Goal: Information Seeking & Learning: Learn about a topic

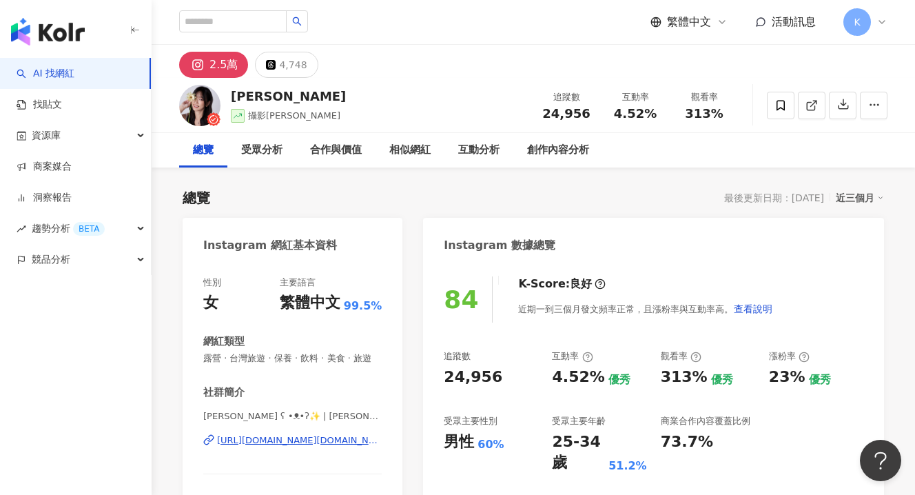
scroll to position [153, 0]
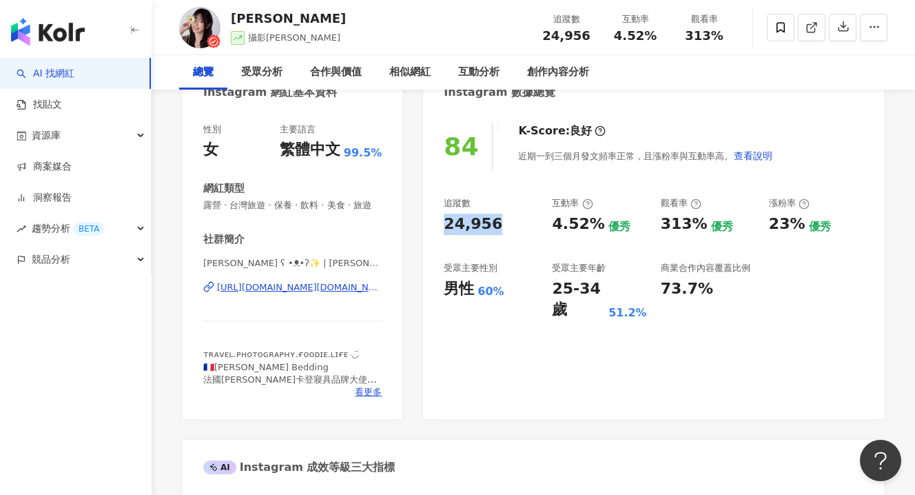
drag, startPoint x: 447, startPoint y: 216, endPoint x: 502, endPoint y: 221, distance: 56.0
click at [505, 221] on div "84 K-Score : 良好 近期一到三個月發文頻率正常，且漲粉率與互動率高。 查看說明 追蹤數 24,956 互動率 4.52% 優秀 觀看率 313% …" at bounding box center [653, 264] width 461 height 309
copy div "24,956"
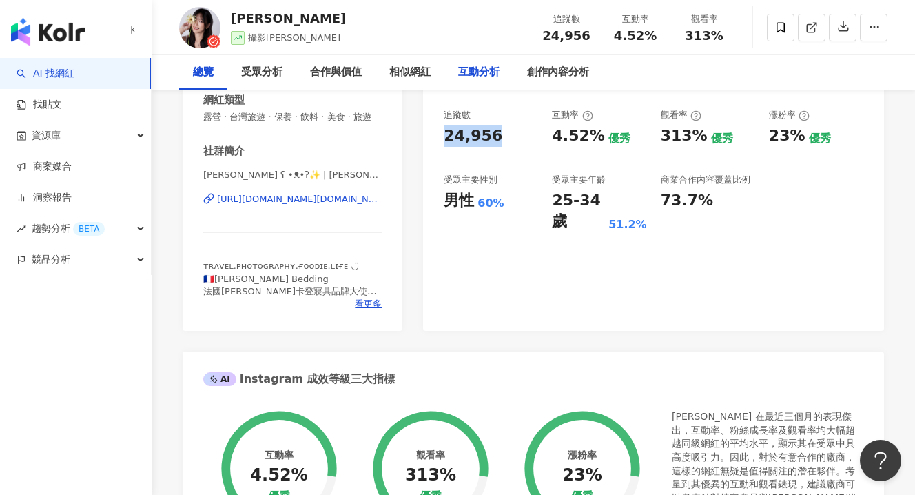
scroll to position [254, 0]
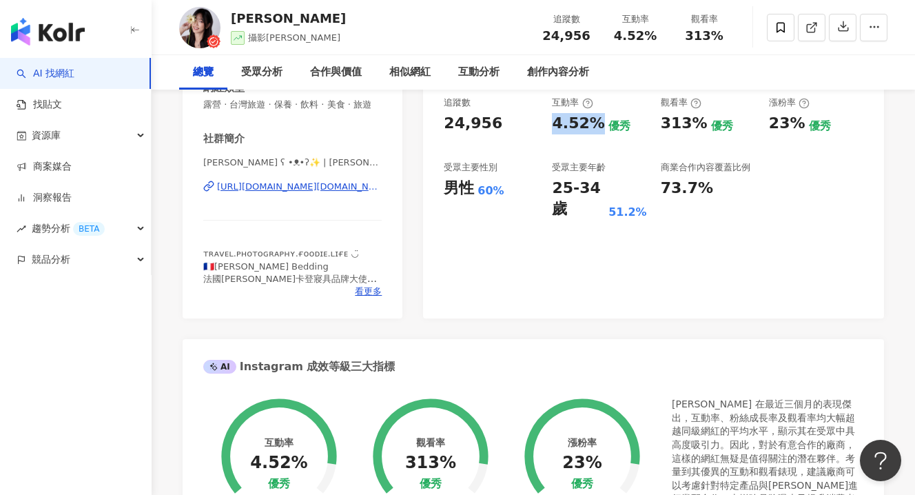
drag, startPoint x: 549, startPoint y: 123, endPoint x: 595, endPoint y: 123, distance: 45.5
click at [595, 123] on div "追蹤數 24,956 互動率 4.52% 優秀 觀看率 313% 優秀 漲粉率 23% 優秀 受眾主要性別 男性 60% 受眾主要年齡 25-34 歲 51.…" at bounding box center [654, 157] width 420 height 123
copy div "4.52%"
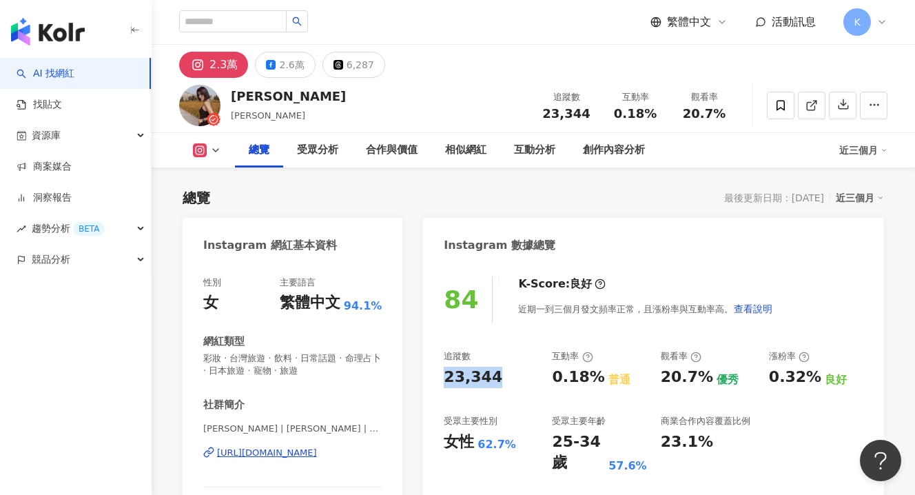
drag, startPoint x: 504, startPoint y: 378, endPoint x: 427, endPoint y: 378, distance: 77.9
click at [427, 378] on div "84 K-Score : 良好 近期一到三個月發文頻率正常，且漲粉率與互動率高。 查看說明 追蹤數 23,344 互動率 0.18% 普通 觀看率 20.7%…" at bounding box center [653, 424] width 461 height 322
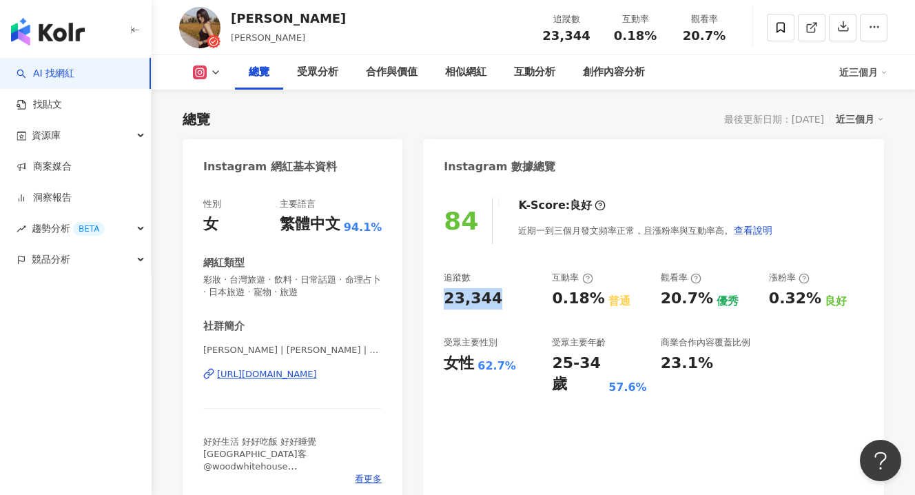
scroll to position [86, 0]
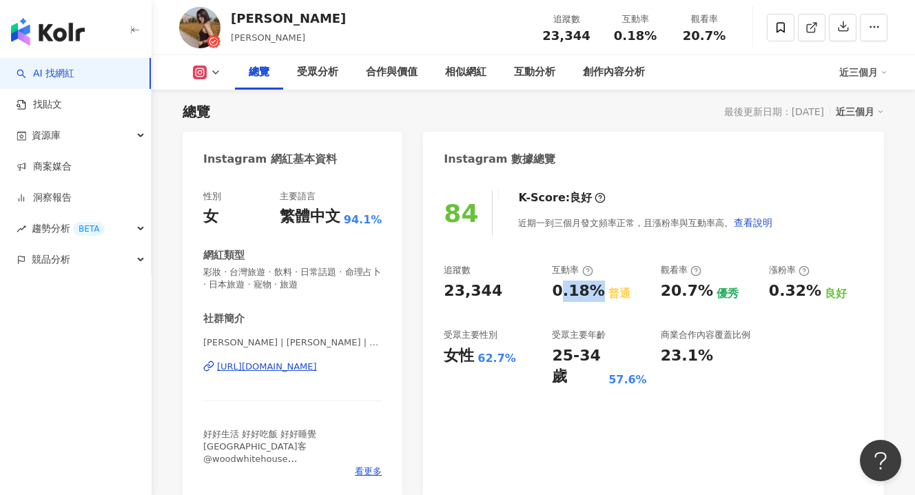
drag, startPoint x: 557, startPoint y: 298, endPoint x: 590, endPoint y: 296, distance: 33.1
click at [590, 296] on div "0.18%" at bounding box center [578, 290] width 52 height 21
click at [554, 296] on div "0.18%" at bounding box center [578, 290] width 52 height 21
drag, startPoint x: 584, startPoint y: 293, endPoint x: 592, endPoint y: 293, distance: 7.6
click at [593, 293] on div "追蹤數 23,344 互動率 0.18% 普通 觀看率 20.7% 優秀 漲粉率 0.32% 良好 受眾主要性別 女性 62.7% 受眾主要年齡 25-34 …" at bounding box center [654, 325] width 420 height 123
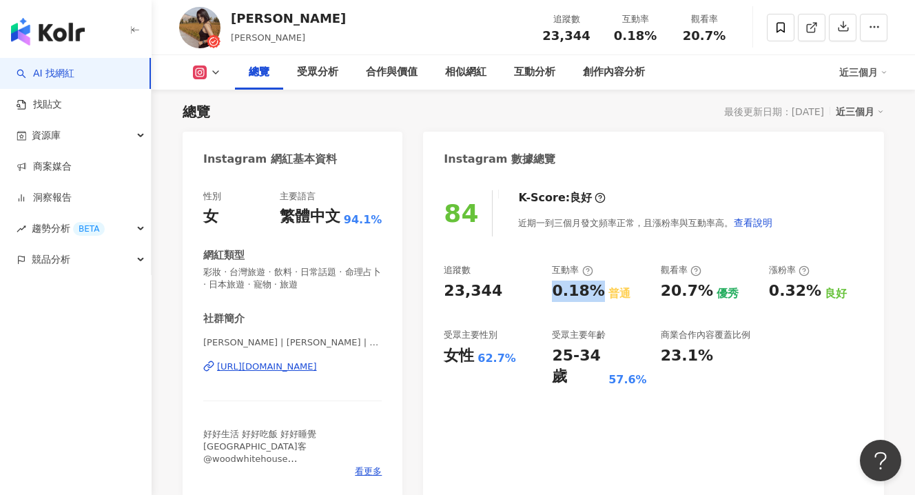
copy div "0.18%"
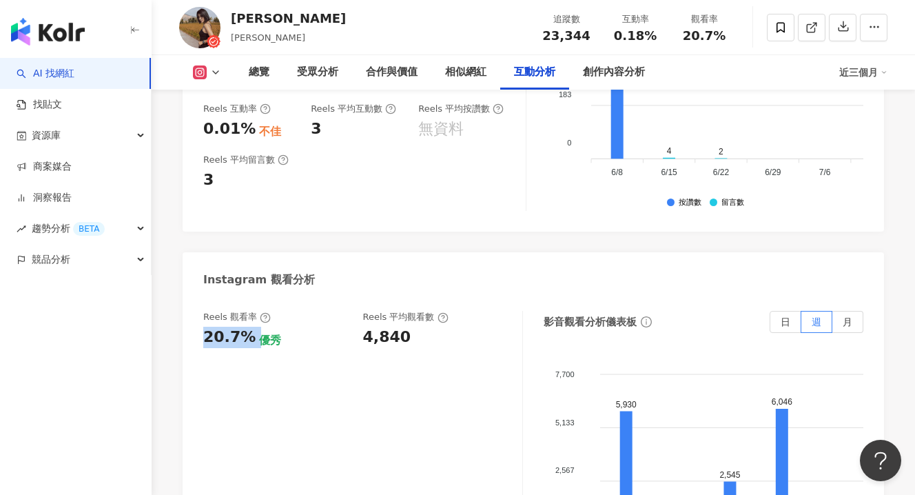
drag, startPoint x: 196, startPoint y: 267, endPoint x: 249, endPoint y: 269, distance: 53.1
click at [249, 297] on div "Reels 觀看率 20.7% 優秀 Reels 平均觀看數 4,840 影音觀看分析儀表板 日 週 月 7,700 7,700 5,133 5,133 2,…" at bounding box center [534, 452] width 702 height 310
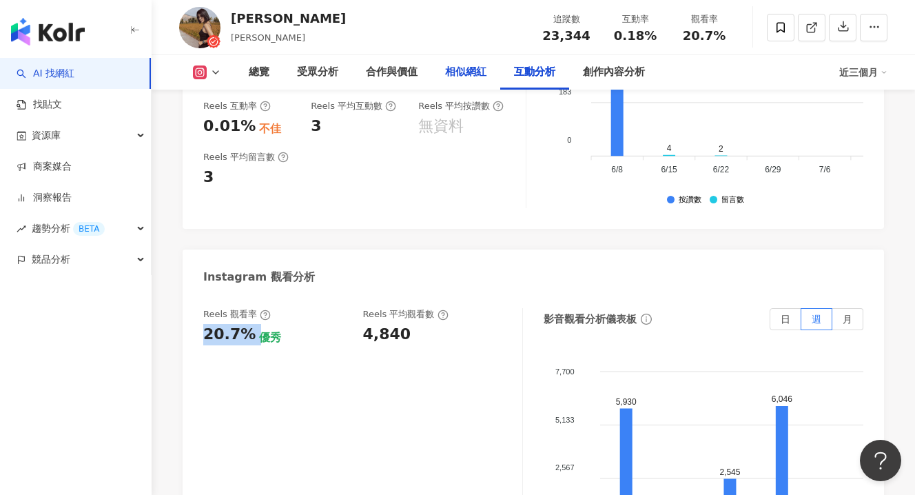
copy div "20.7%"
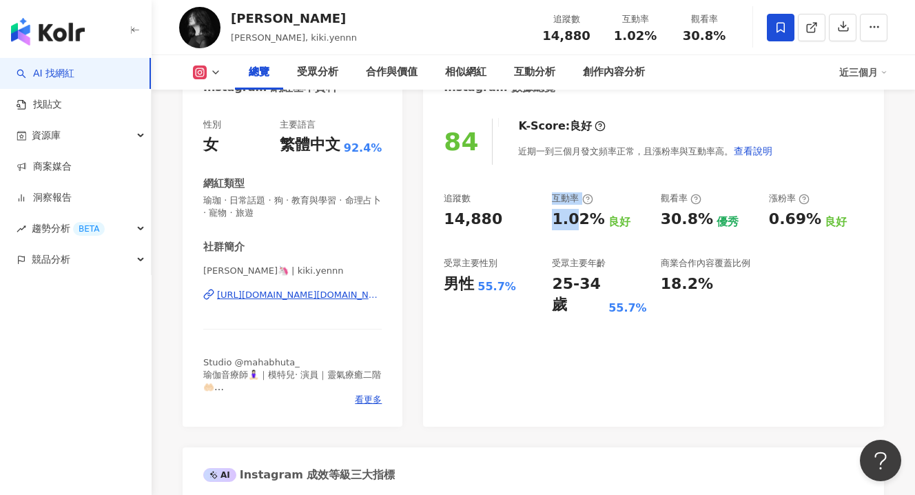
click at [591, 222] on div "追蹤數 14,880 互動率 1.02% 良好 觀看率 30.8% 優秀 漲粉率 0.69% 良好 受眾主要性別 男性 55.7% 受眾主要年齡 25-34 …" at bounding box center [654, 253] width 420 height 123
click at [591, 165] on div "近期一到三個月發文頻率正常，且漲粉率與互動率高。 查看說明" at bounding box center [645, 151] width 255 height 28
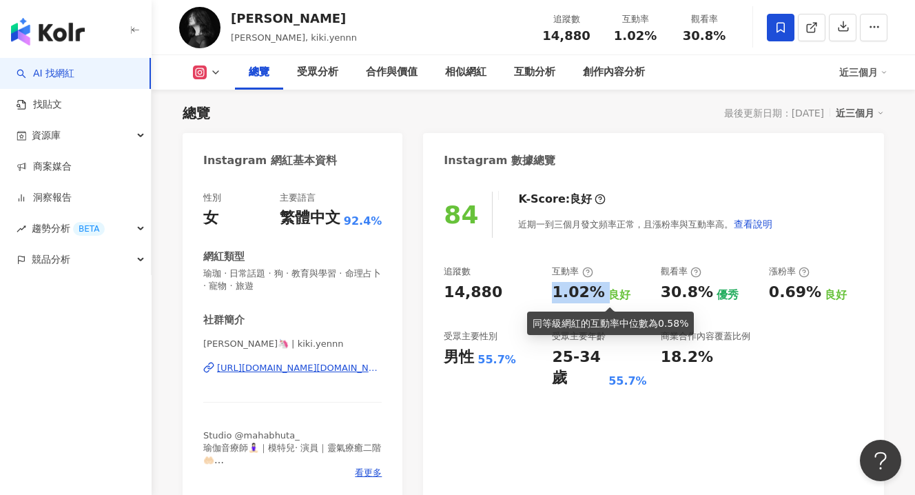
drag, startPoint x: 550, startPoint y: 285, endPoint x: 600, endPoint y: 290, distance: 50.5
click at [600, 290] on div "追蹤數 14,880 互動率 1.02% 良好 觀看率 30.8% 優秀 漲粉率 0.69% 良好 受眾主要性別 男性 55.7% 受眾主要年齡 25-34 …" at bounding box center [654, 326] width 420 height 123
copy div "1.02%"
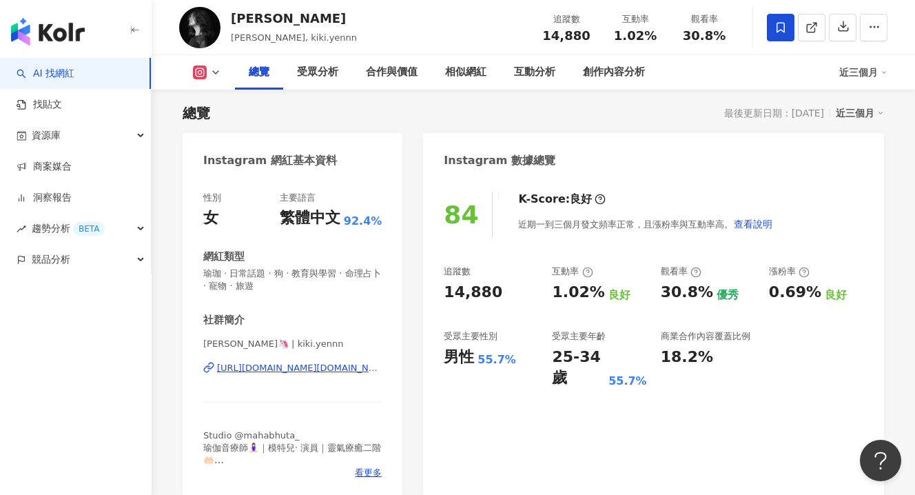
click at [520, 286] on div "14,880" at bounding box center [491, 292] width 94 height 21
drag, startPoint x: 458, startPoint y: 287, endPoint x: 438, endPoint y: 287, distance: 19.3
click at [438, 287] on div "84 K-Score : 良好 近期一到三個月發文頻率正常，且漲粉率與互動率高。 查看說明 追蹤數 14,880 互動率 1.02% 良好 觀看率 30.8%…" at bounding box center [653, 339] width 461 height 322
copy div "14,880"
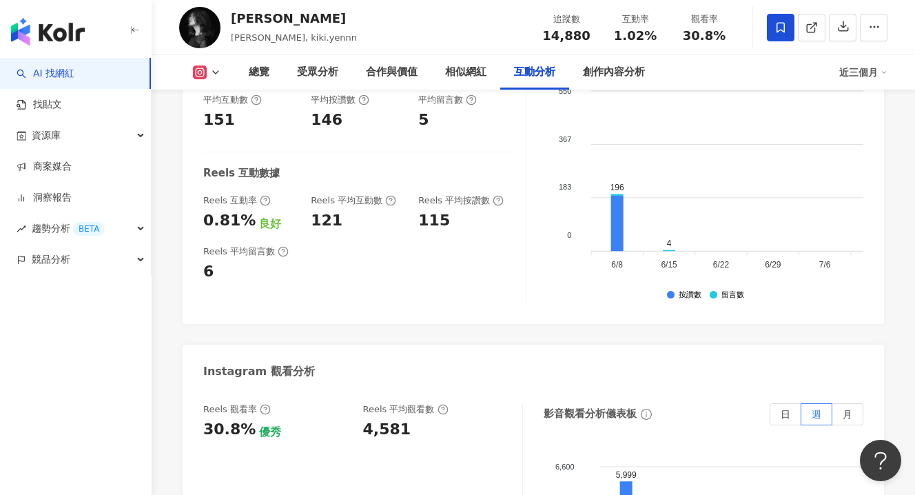
scroll to position [2989, 0]
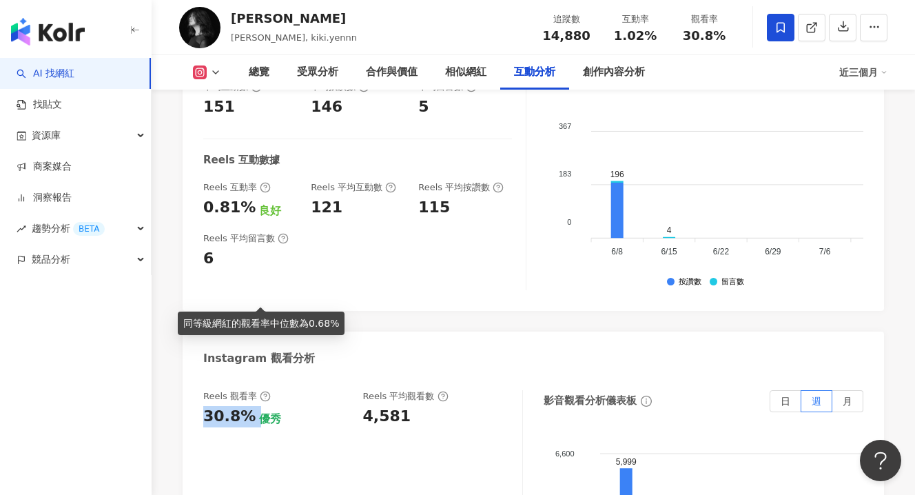
drag, startPoint x: 207, startPoint y: 290, endPoint x: 252, endPoint y: 294, distance: 45.0
click at [252, 406] on div "30.8% 優秀" at bounding box center [276, 416] width 146 height 21
copy div "30.8%"
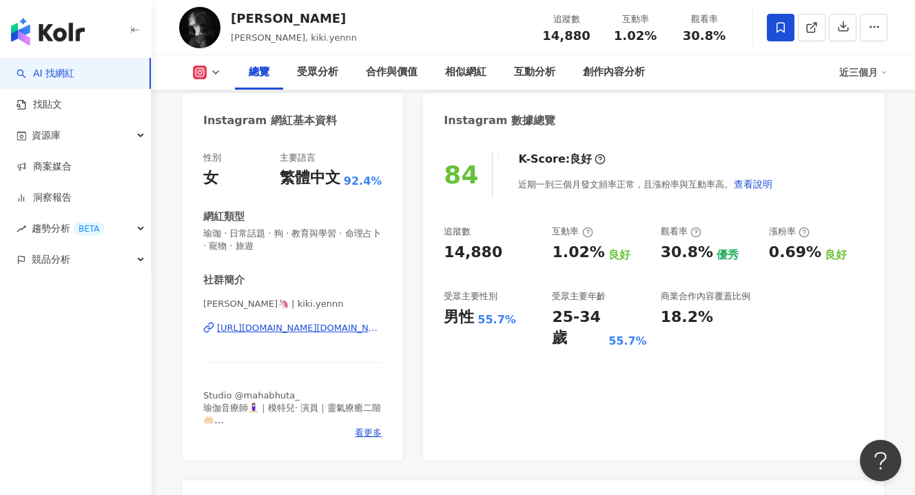
scroll to position [125, 0]
click at [606, 238] on div "互動率 1.02% 良好" at bounding box center [599, 243] width 94 height 37
